Goal: Purchase product/service

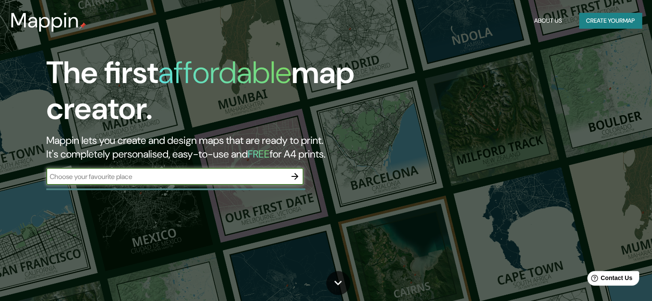
click at [202, 181] on input "text" at bounding box center [166, 177] width 240 height 10
type input "atitalaquia [PERSON_NAME] [GEOGRAPHIC_DATA]"
click at [292, 175] on icon "button" at bounding box center [295, 177] width 10 height 10
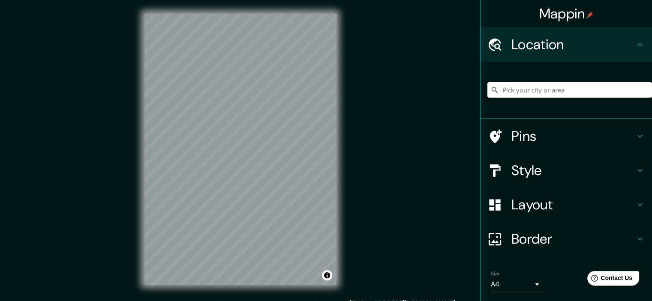
click at [528, 92] on input "Pick your city or area" at bounding box center [570, 89] width 165 height 15
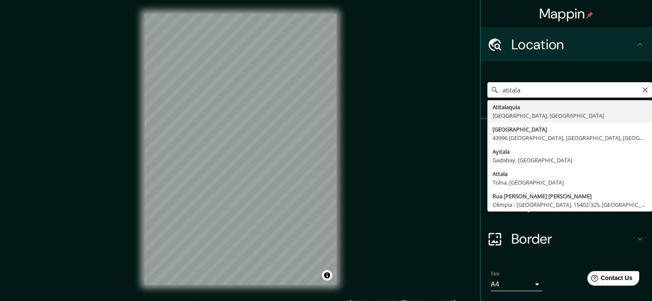
type input "Atitalaquia, [GEOGRAPHIC_DATA], [GEOGRAPHIC_DATA]"
